Goal: Find specific page/section: Find specific page/section

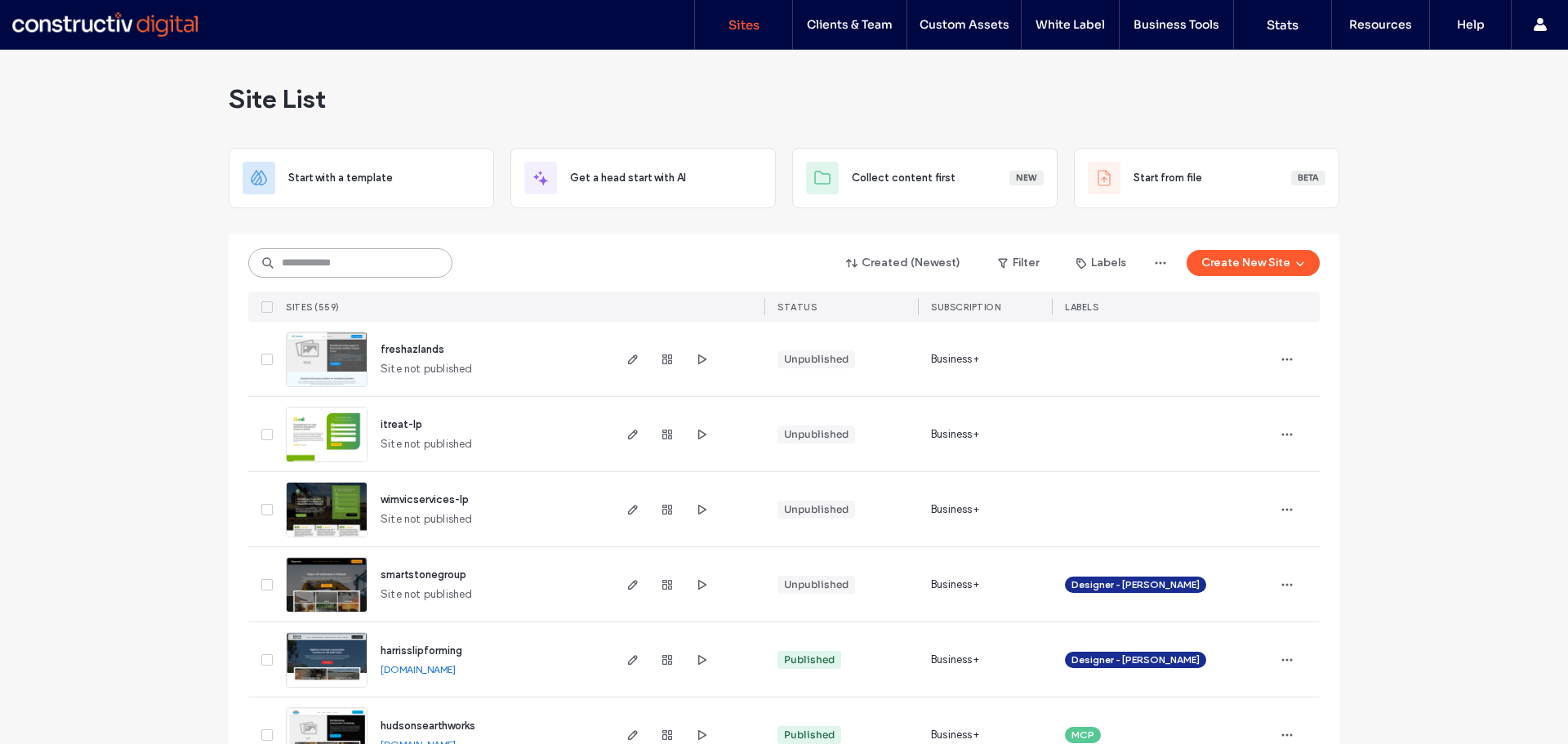
click at [327, 257] on input at bounding box center [350, 263] width 204 height 30
click at [874, 24] on label "Clients & Team" at bounding box center [849, 24] width 86 height 15
click at [868, 28] on label "Clients & Team" at bounding box center [849, 24] width 86 height 15
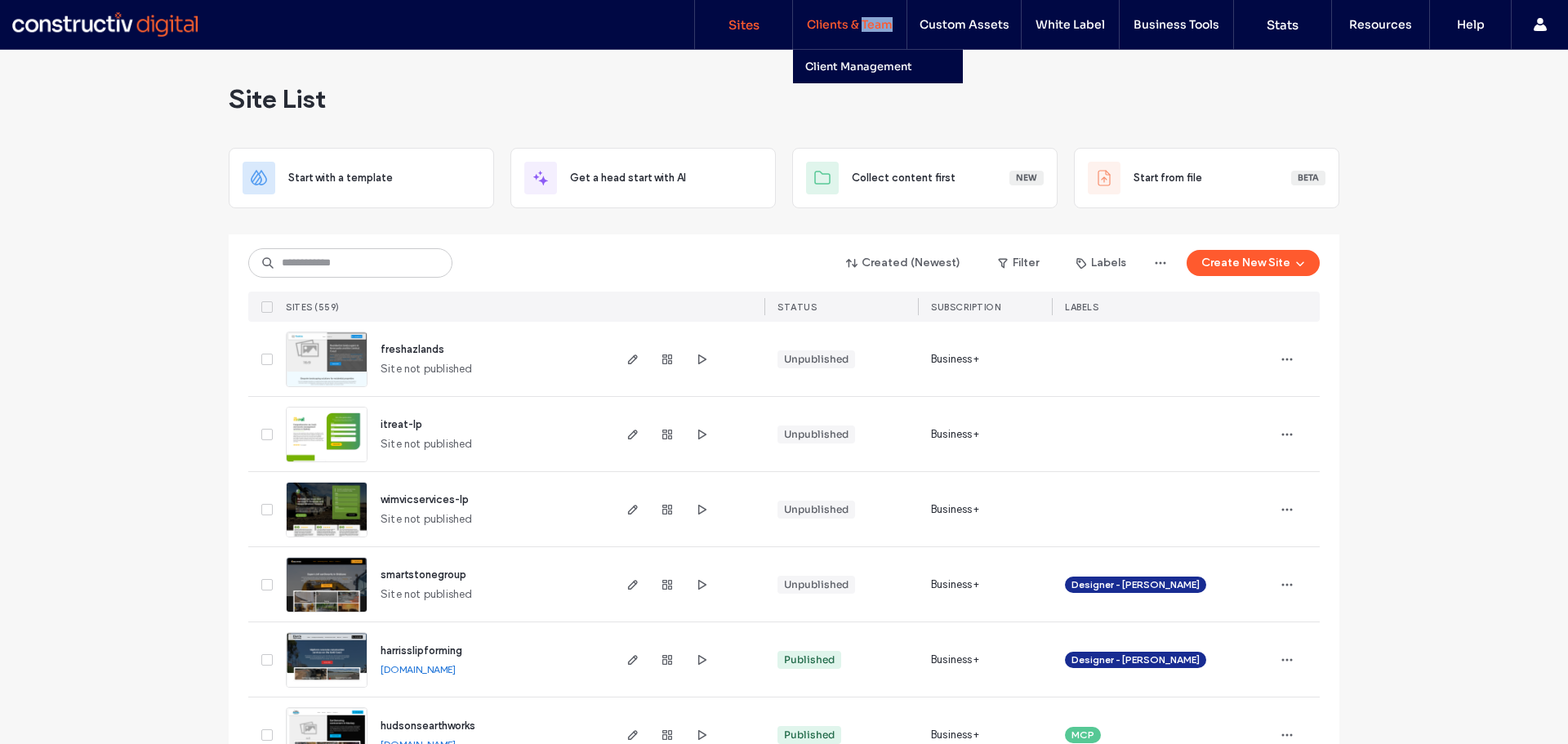
click at [868, 28] on label "Clients & Team" at bounding box center [849, 24] width 86 height 15
click at [865, 68] on label "Client Management" at bounding box center [858, 67] width 107 height 14
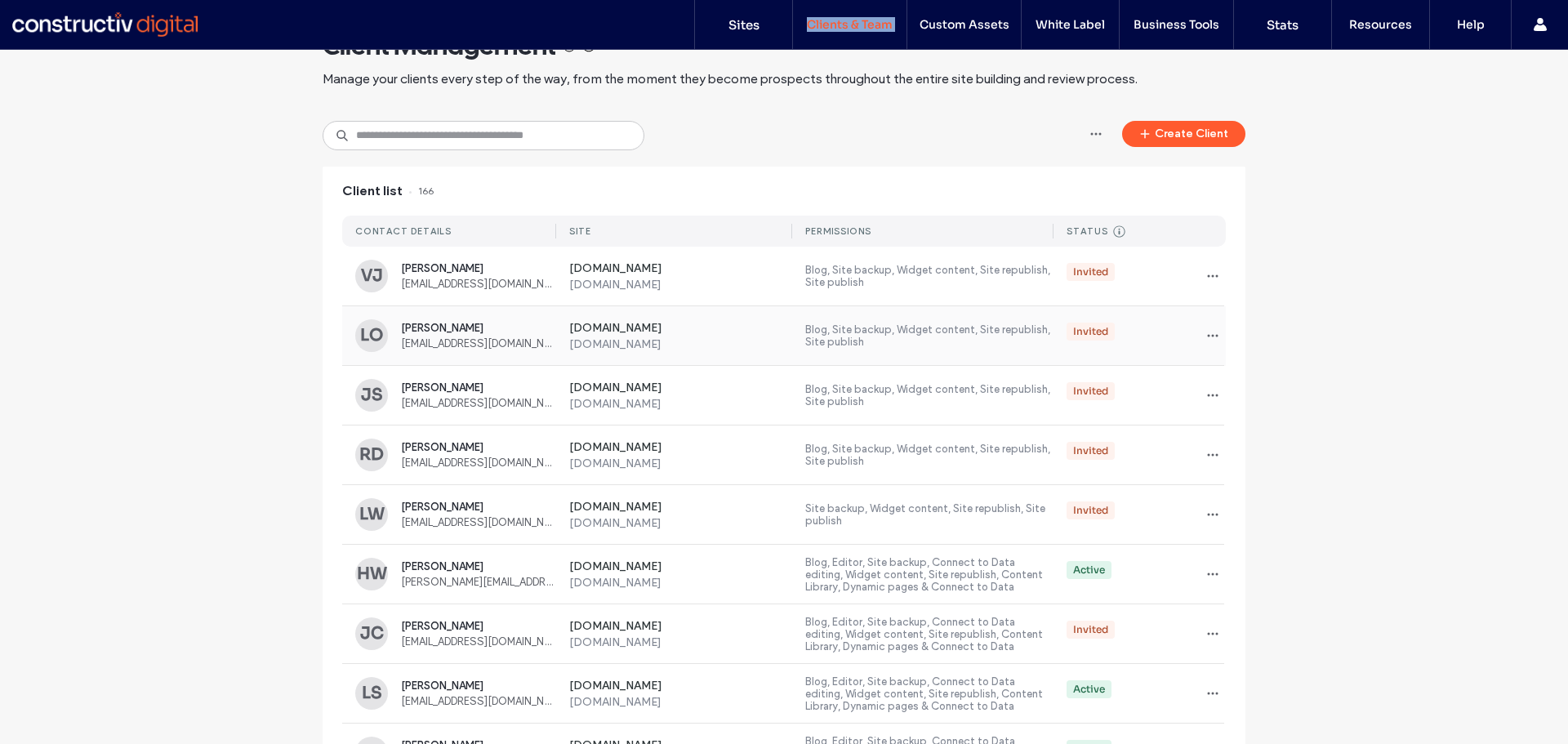
scroll to position [82, 0]
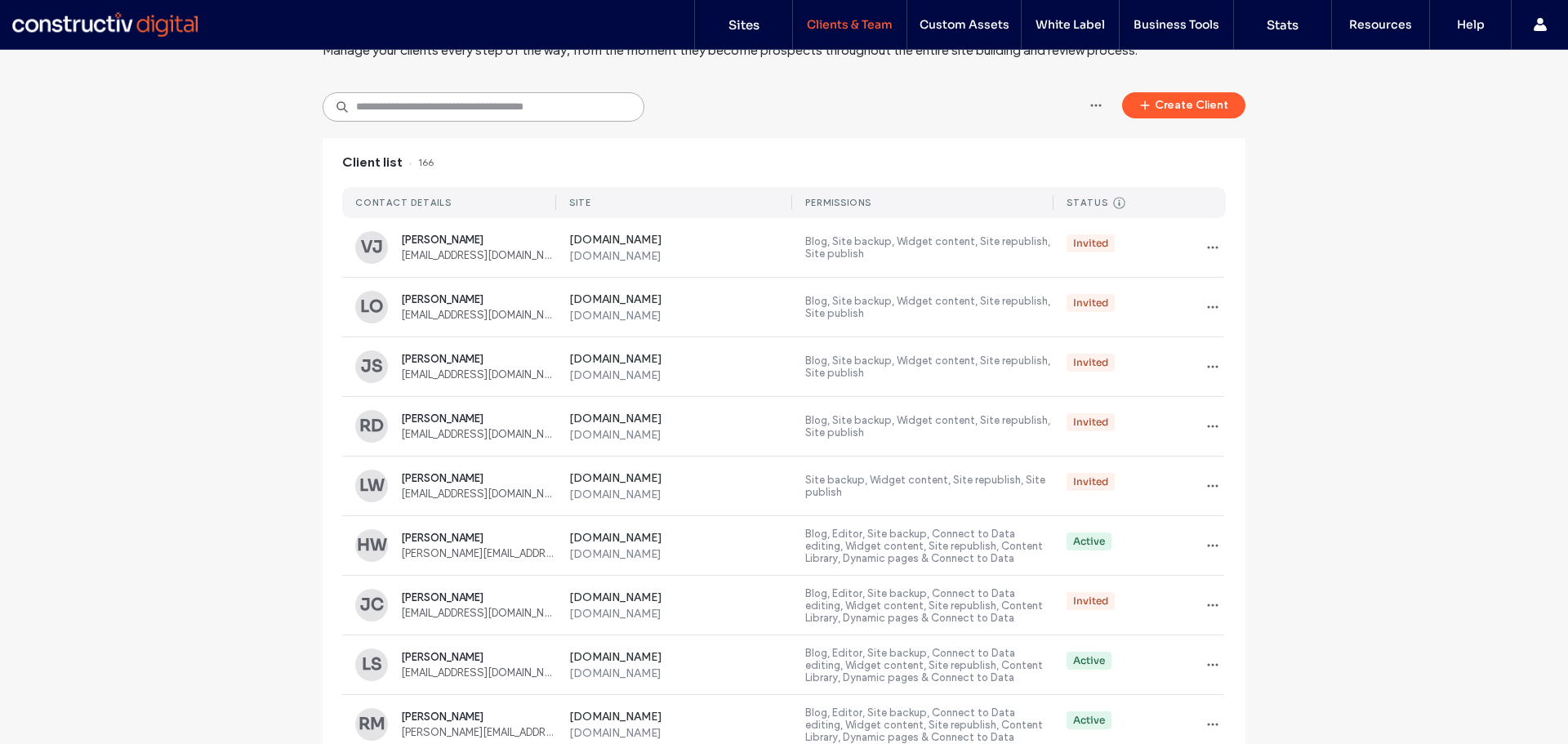
click at [463, 109] on input at bounding box center [484, 107] width 322 height 30
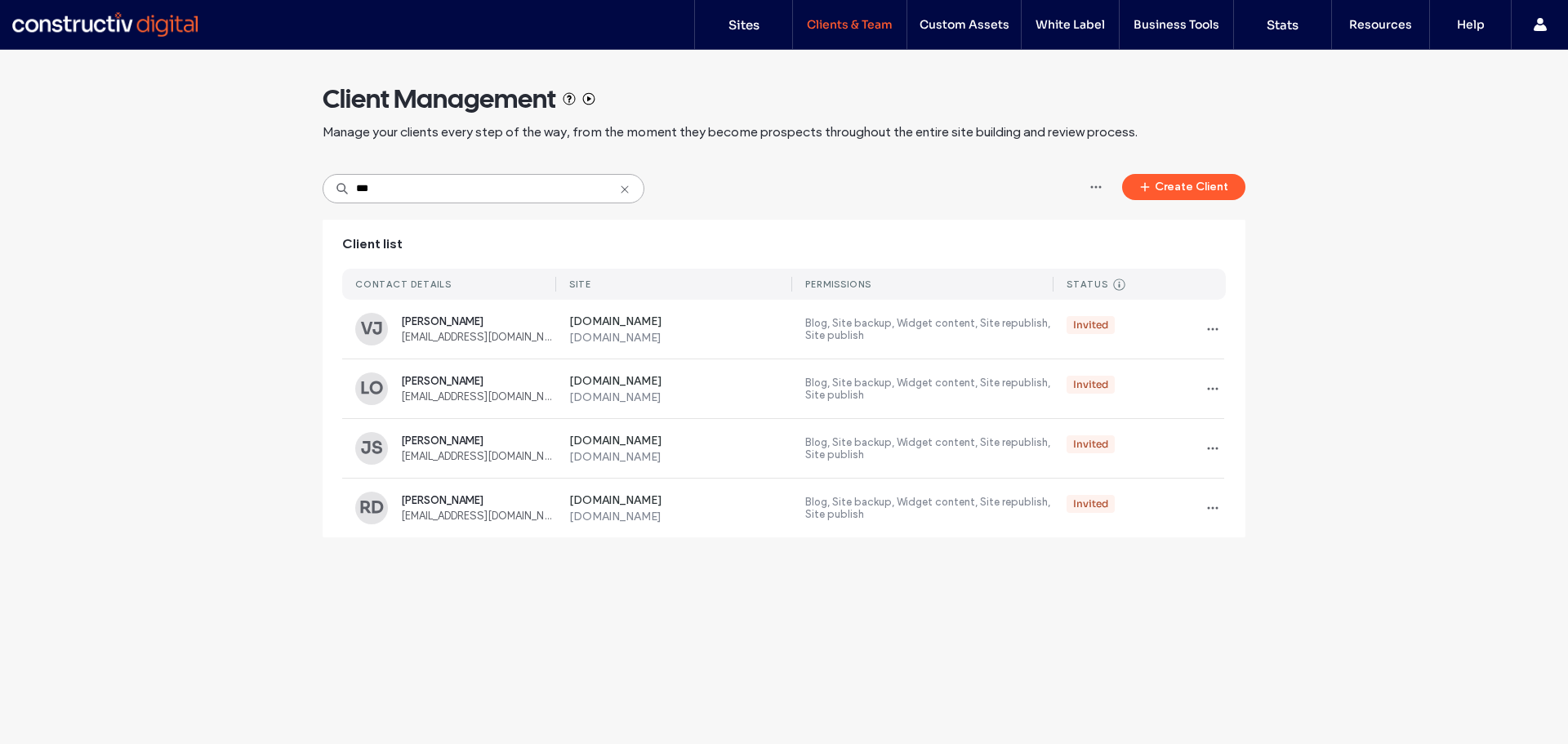
scroll to position [0, 0]
click at [616, 188] on input "***" at bounding box center [484, 188] width 322 height 30
type input "***"
click at [622, 189] on icon at bounding box center [624, 189] width 13 height 13
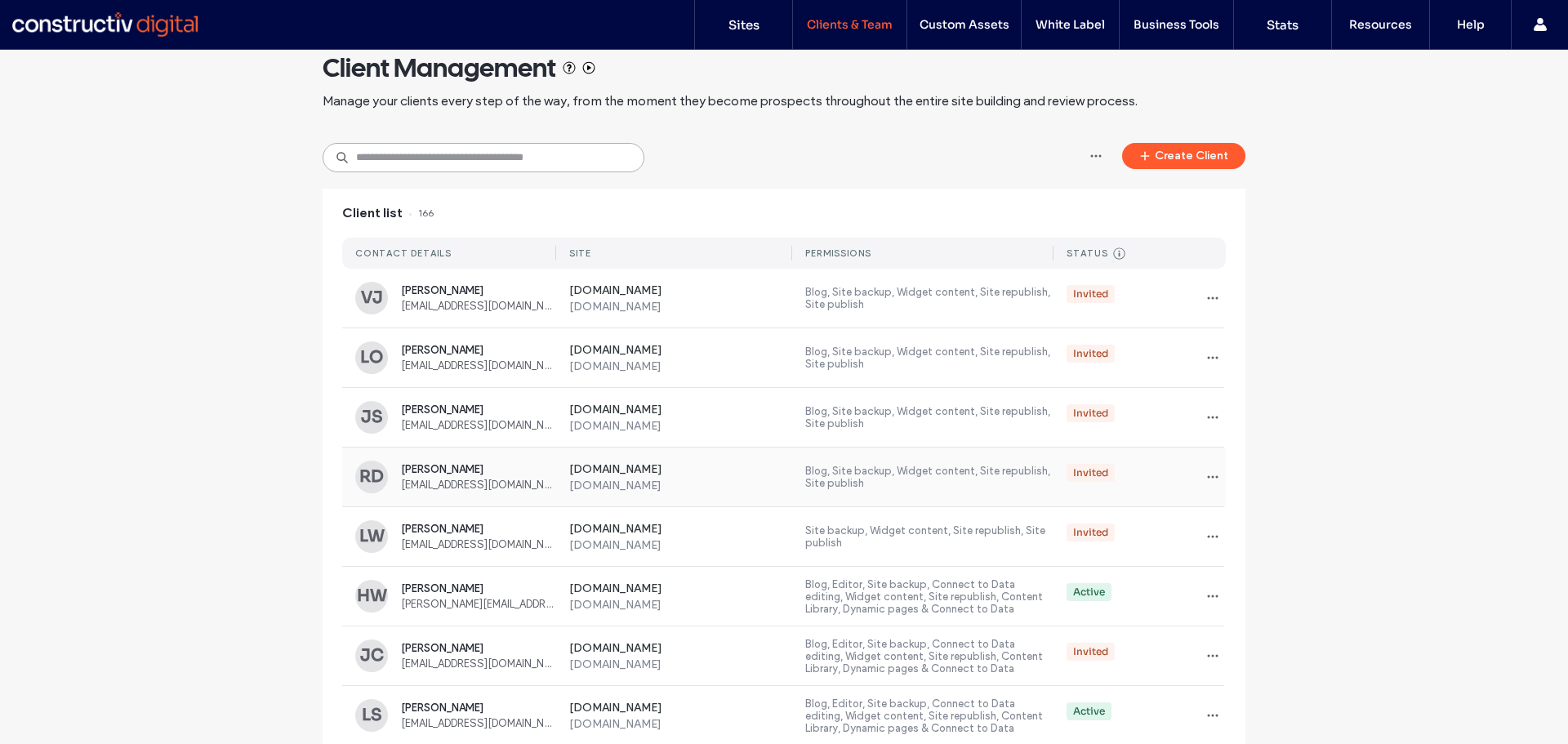
scroll to position [82, 0]
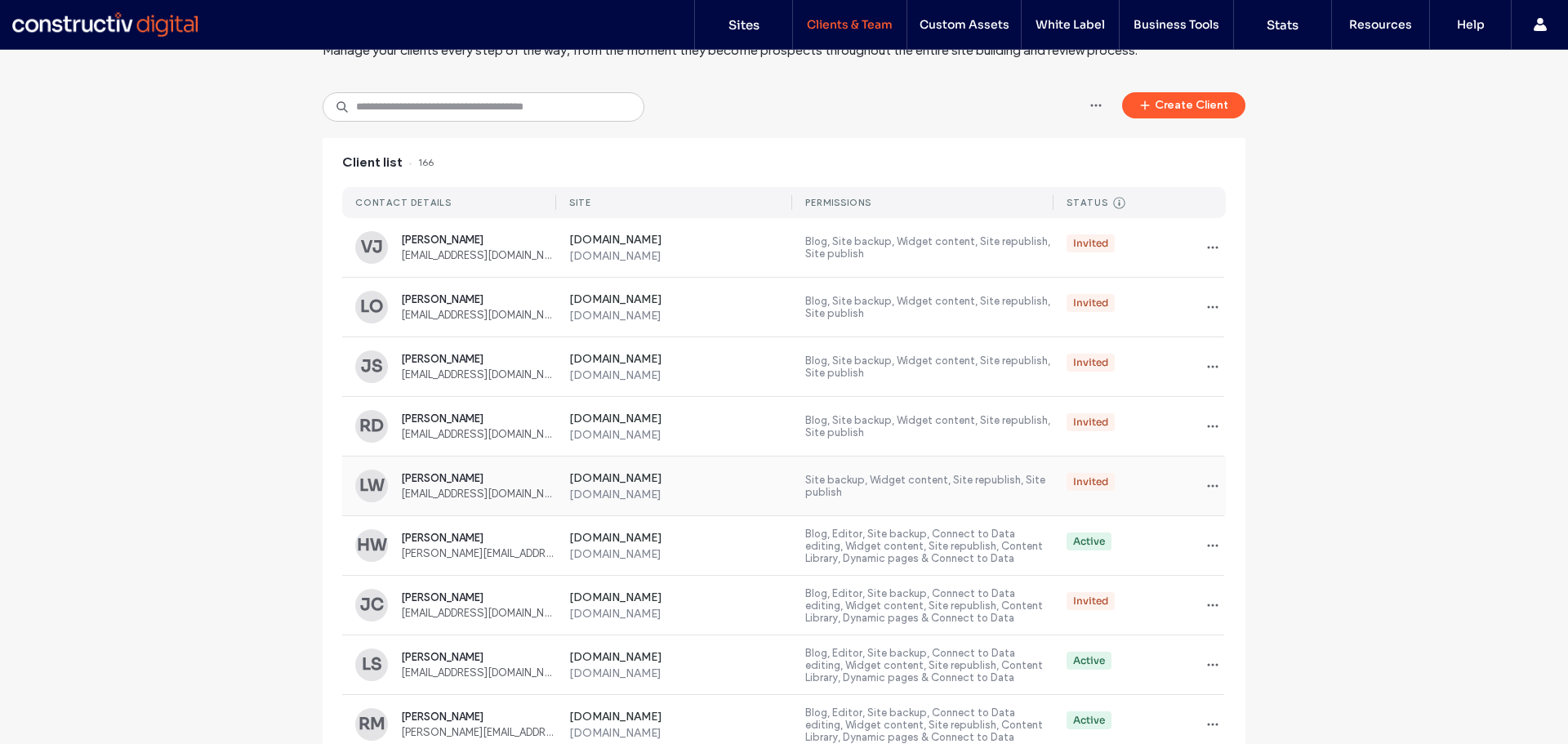
click at [500, 477] on span "[PERSON_NAME]" at bounding box center [478, 478] width 155 height 12
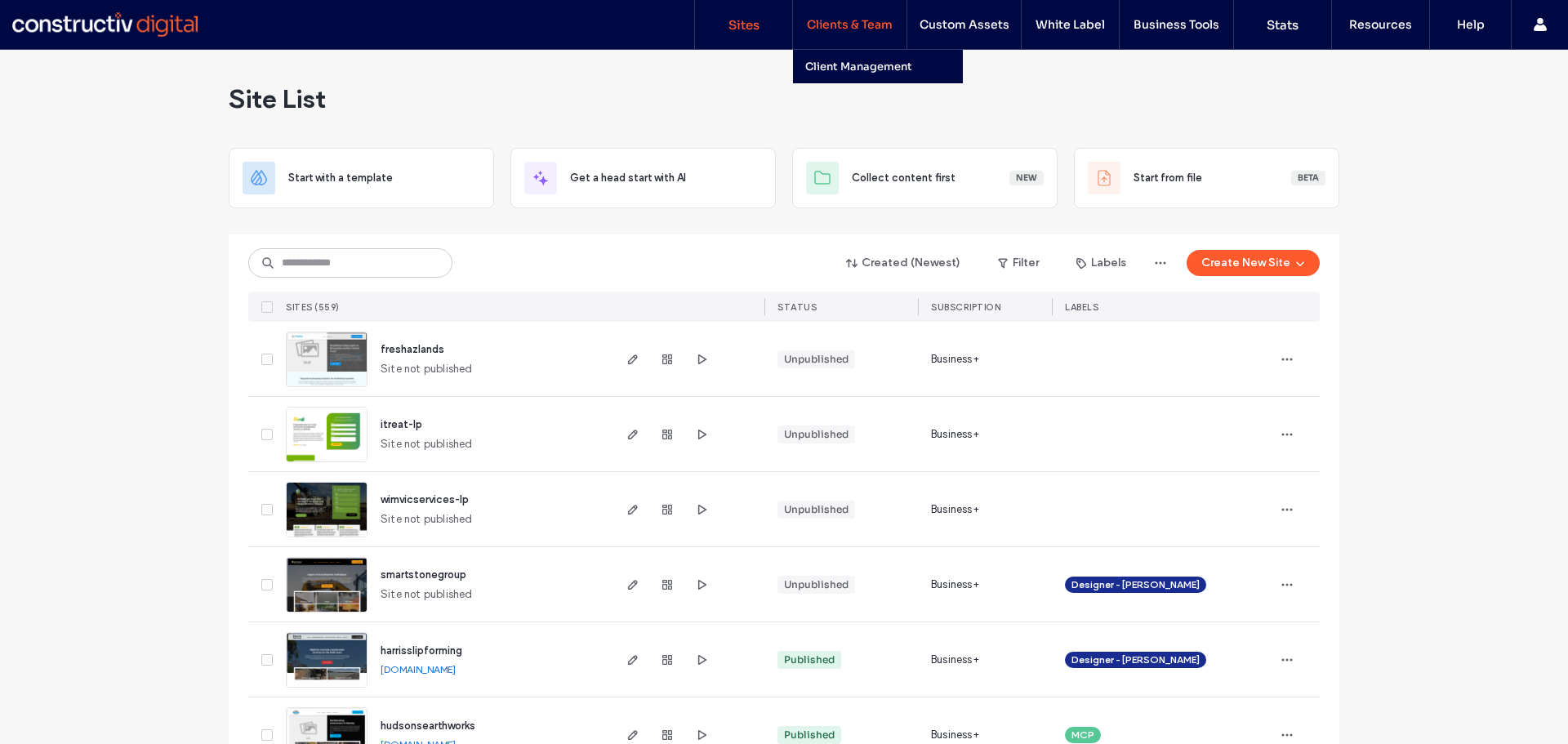
click at [879, 30] on label "Clients & Team" at bounding box center [849, 24] width 86 height 15
click at [876, 29] on label "Clients & Team" at bounding box center [849, 24] width 86 height 15
click at [876, 61] on label "Client Management" at bounding box center [858, 67] width 107 height 14
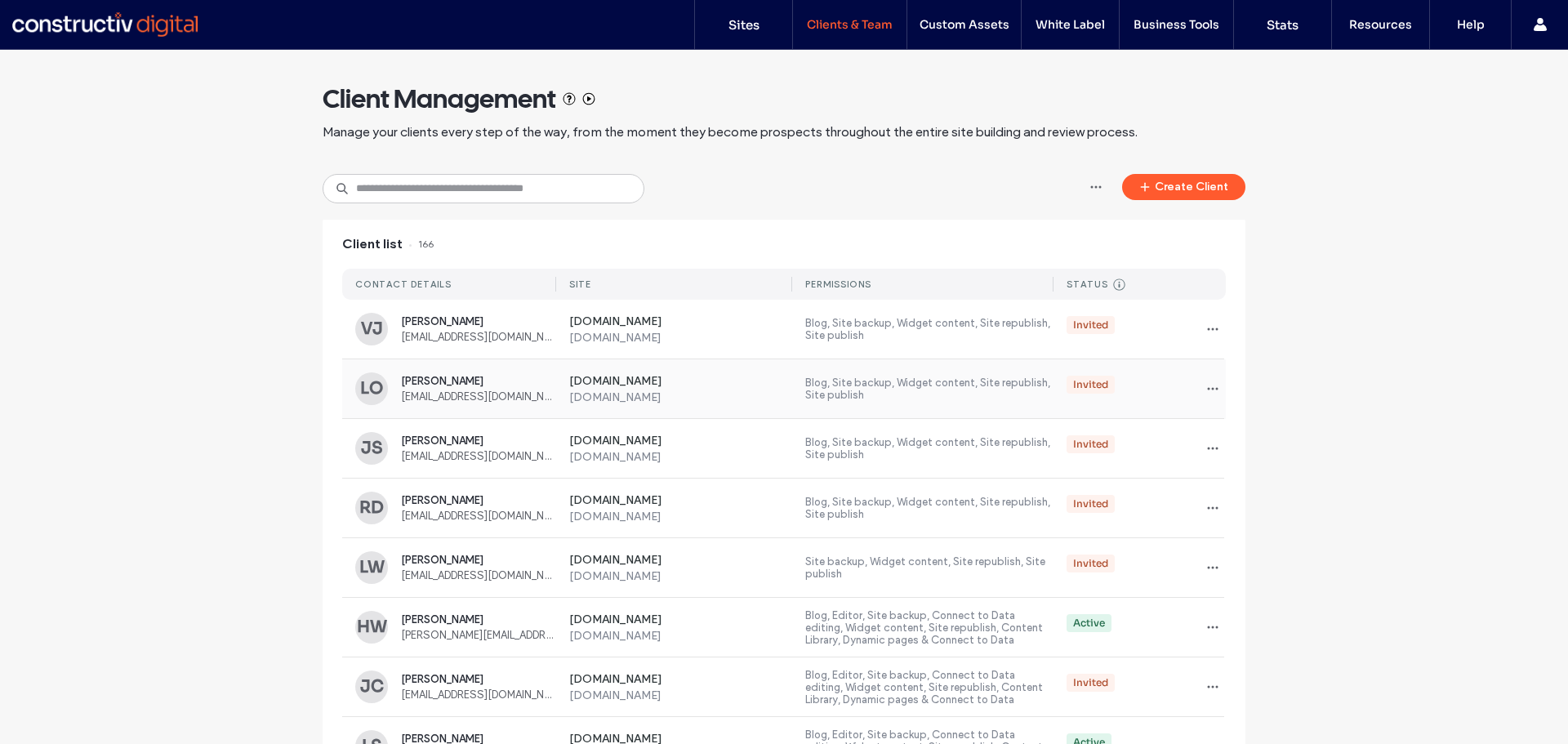
scroll to position [82, 0]
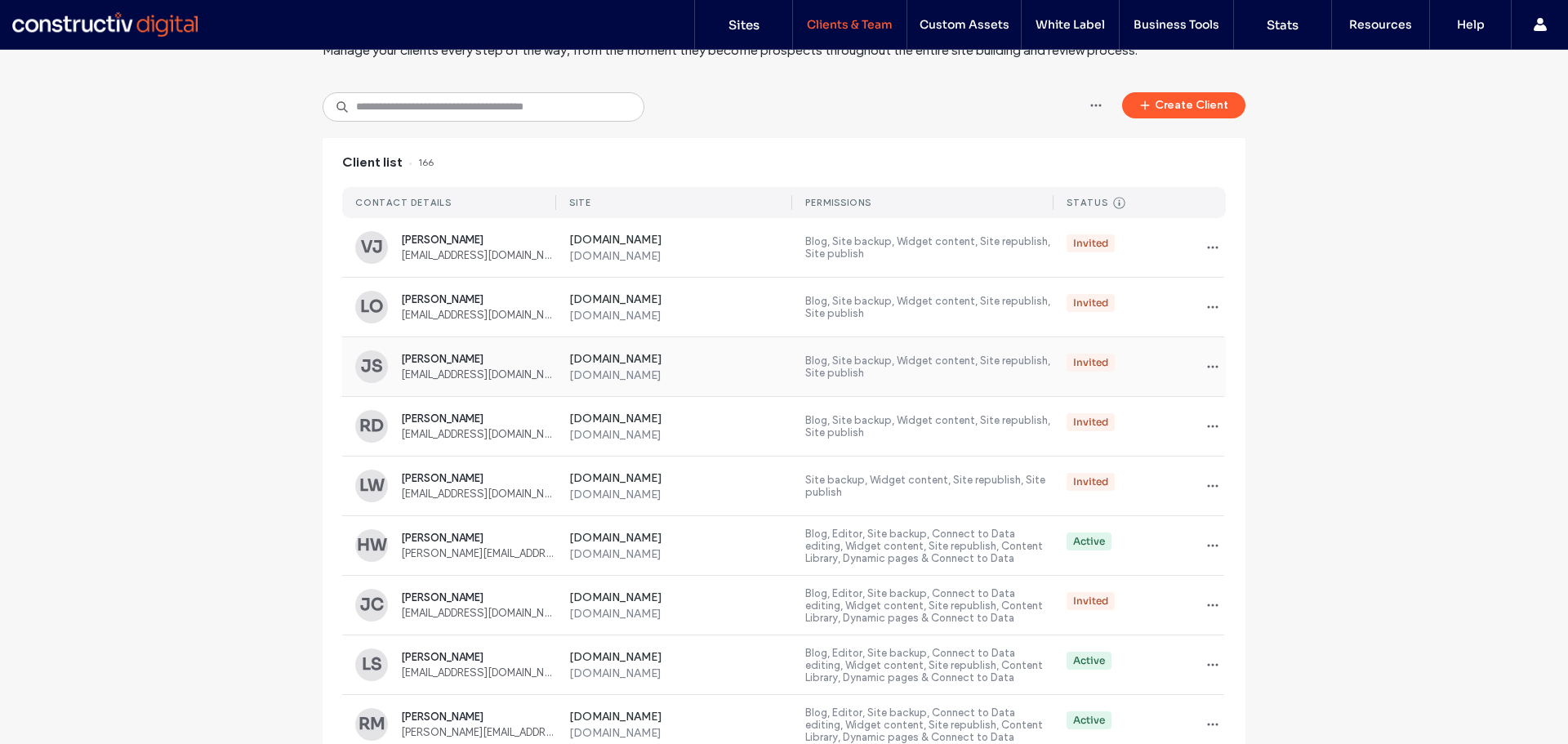
click at [733, 379] on label "[DOMAIN_NAME]" at bounding box center [682, 375] width 224 height 14
